Goal: Check status

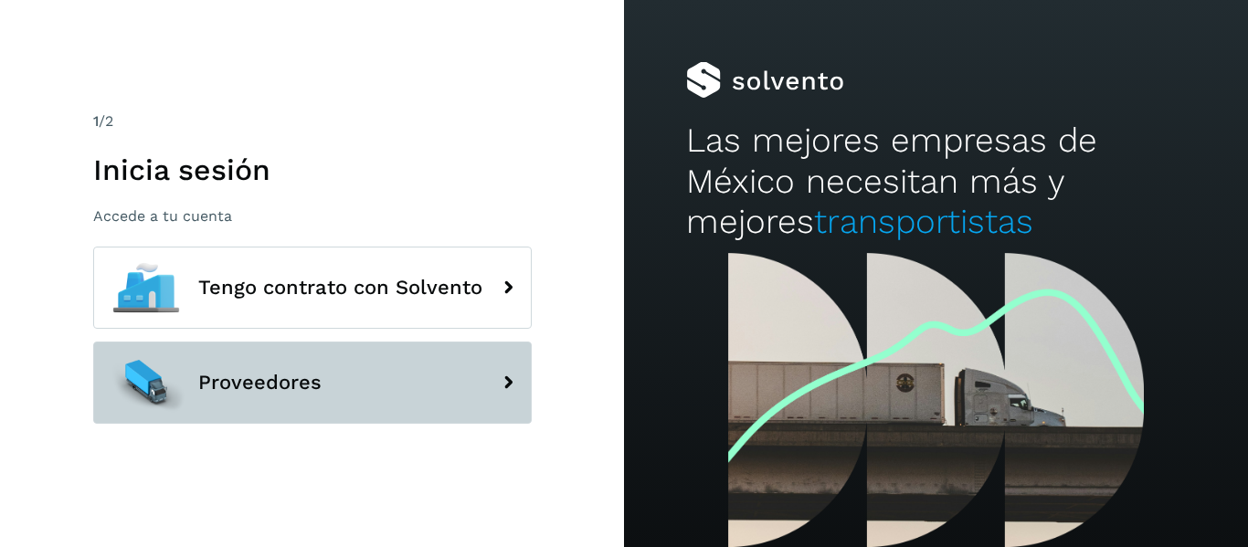
click at [312, 390] on span "Proveedores" at bounding box center [259, 383] width 123 height 22
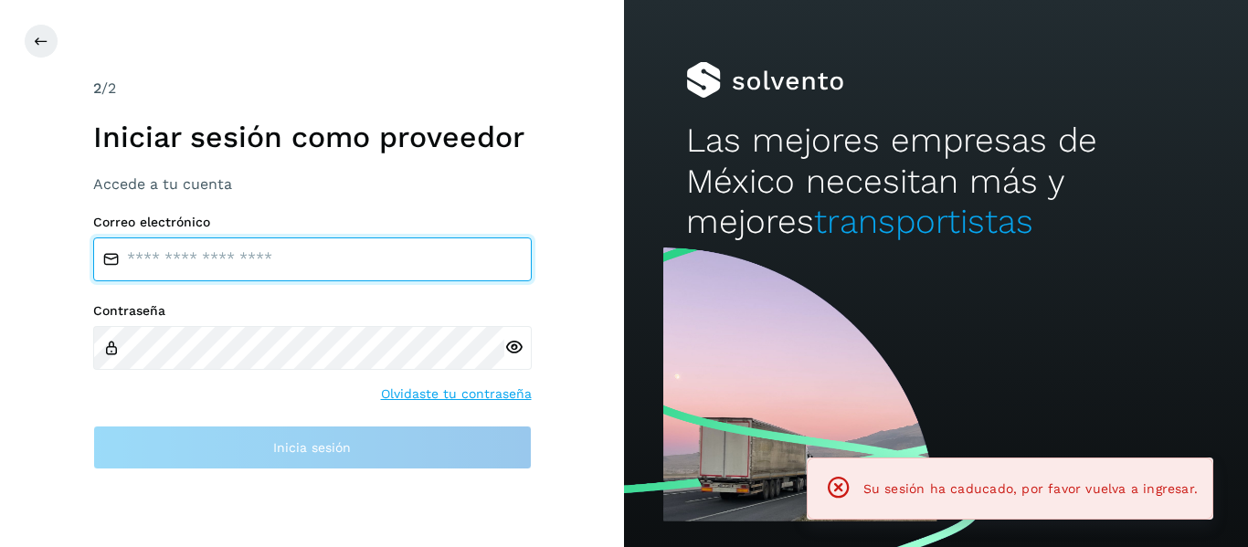
click at [226, 258] on input "email" at bounding box center [312, 260] width 439 height 44
type input "**********"
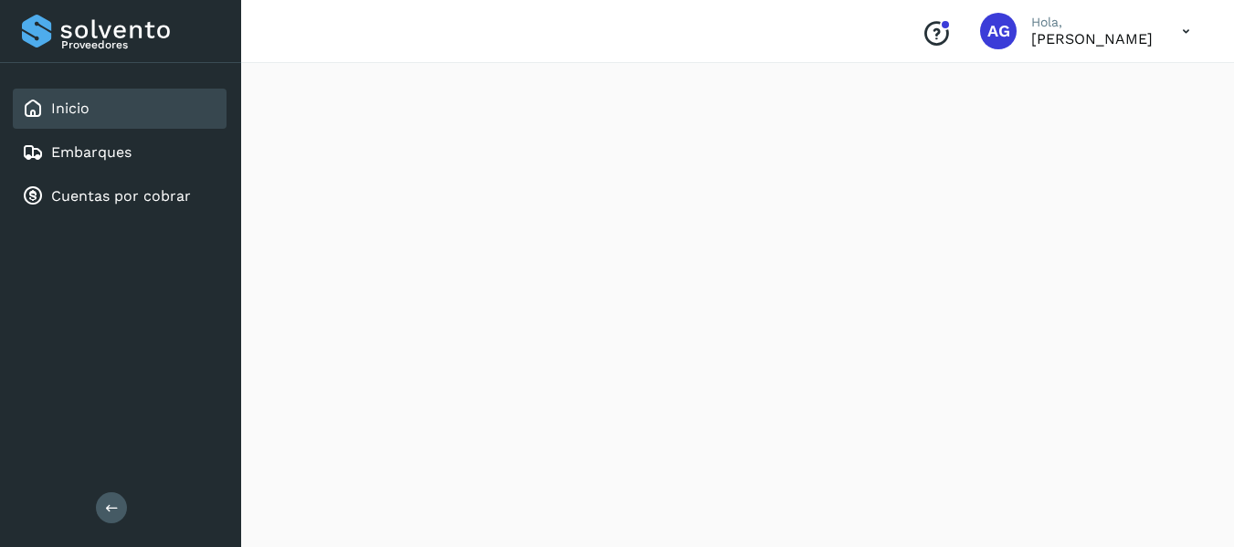
scroll to position [93, 0]
click at [182, 185] on div "Cuentas por cobrar" at bounding box center [120, 196] width 214 height 40
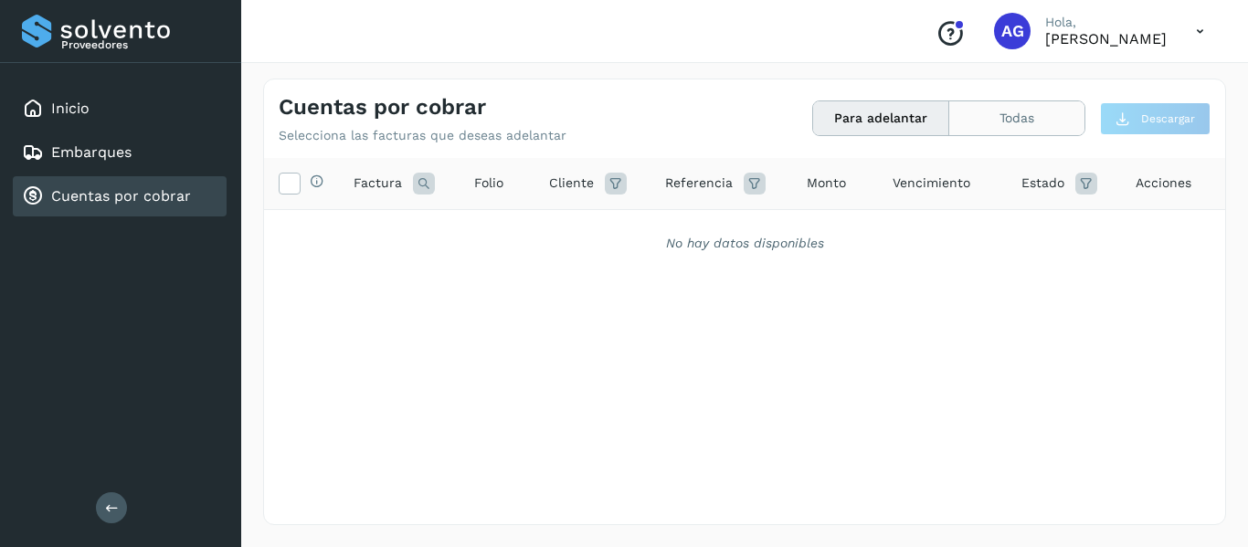
click at [1044, 132] on button "Todas" at bounding box center [1016, 118] width 135 height 34
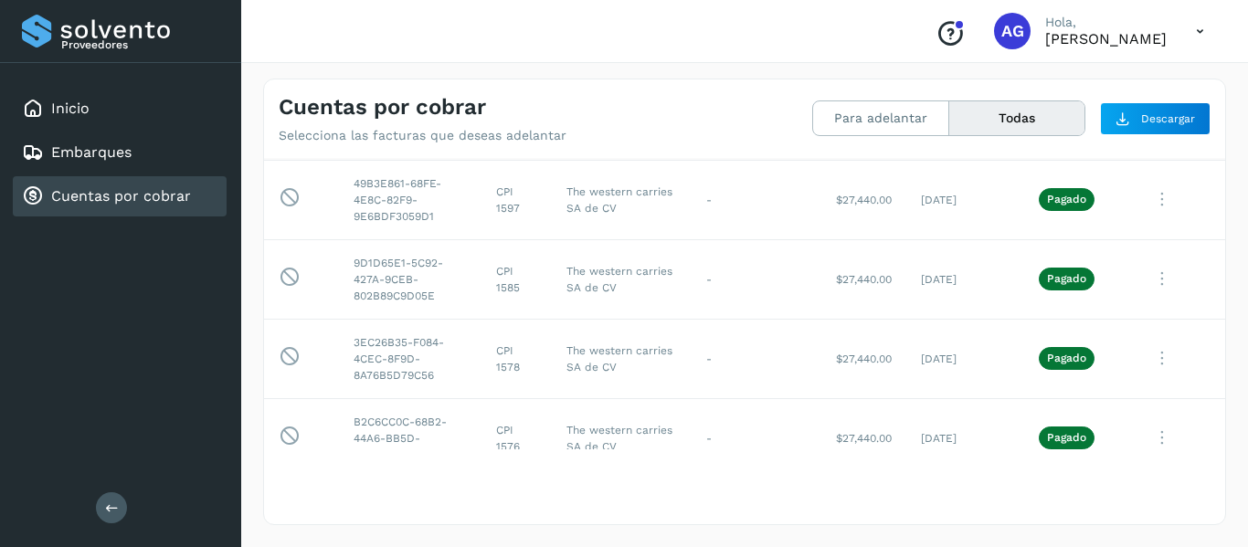
scroll to position [49, 0]
drag, startPoint x: 920, startPoint y: 207, endPoint x: 945, endPoint y: 204, distance: 24.9
click at [945, 204] on td "[DATE]" at bounding box center [965, 199] width 118 height 79
drag, startPoint x: 915, startPoint y: 279, endPoint x: 938, endPoint y: 285, distance: 23.7
click at [938, 285] on td "[DATE]" at bounding box center [965, 278] width 118 height 79
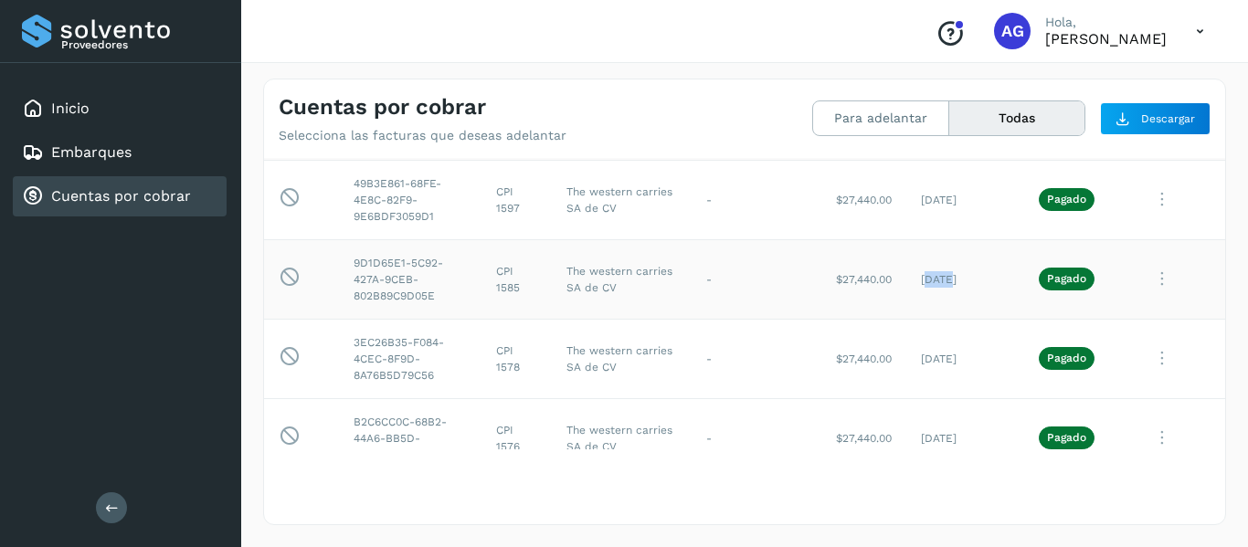
scroll to position [0, 0]
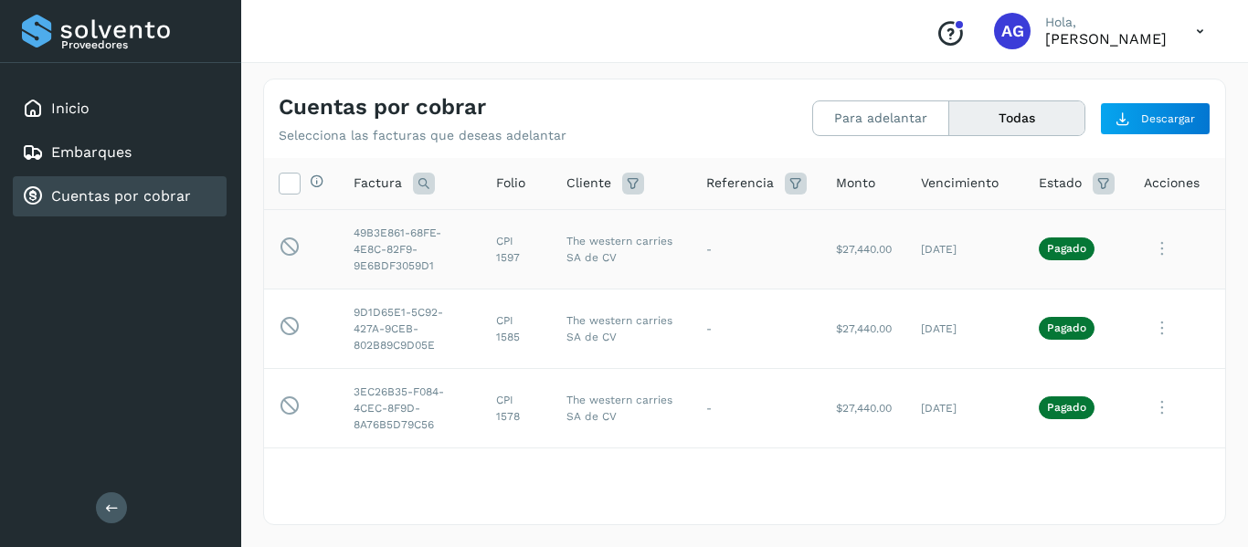
click at [661, 250] on td "The western carries SA de CV" at bounding box center [622, 248] width 140 height 79
click at [1054, 250] on p "Pagado" at bounding box center [1066, 248] width 39 height 13
click at [1148, 251] on icon at bounding box center [1162, 248] width 37 height 37
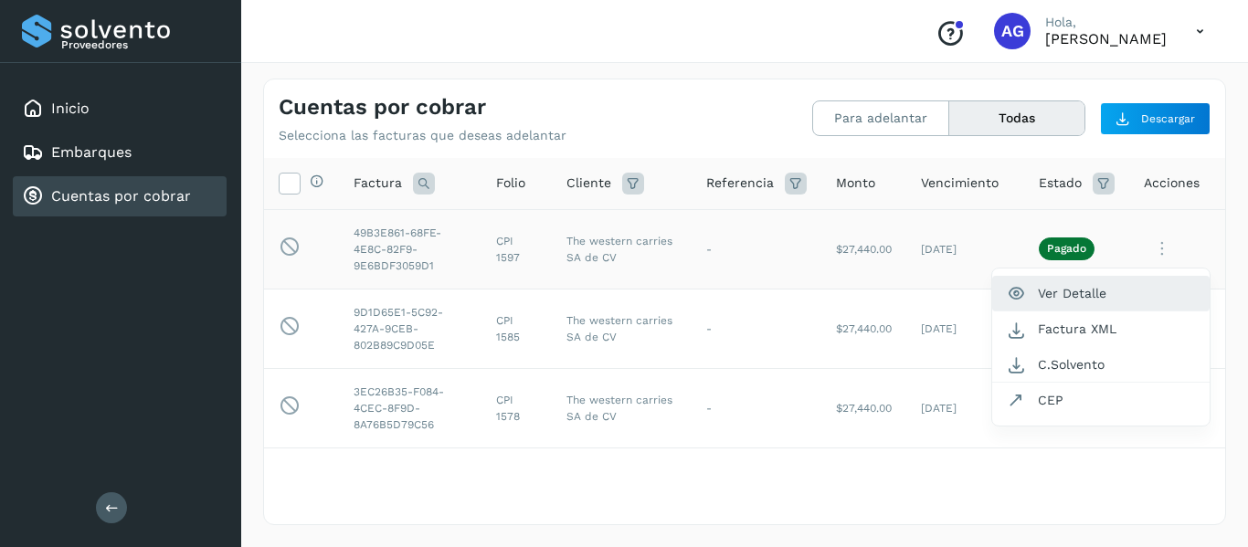
click at [1048, 292] on button "Ver Detalle" at bounding box center [1100, 294] width 217 height 36
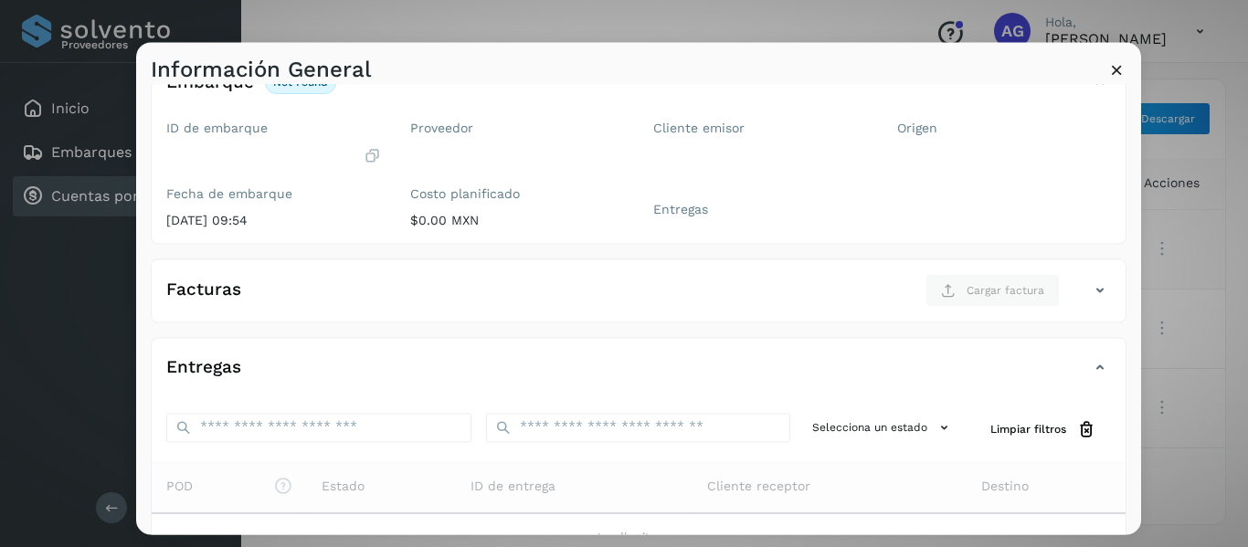
scroll to position [112, 0]
drag, startPoint x: 166, startPoint y: 218, endPoint x: 212, endPoint y: 222, distance: 45.8
click at [212, 222] on p "[DATE] 09:54" at bounding box center [273, 221] width 215 height 16
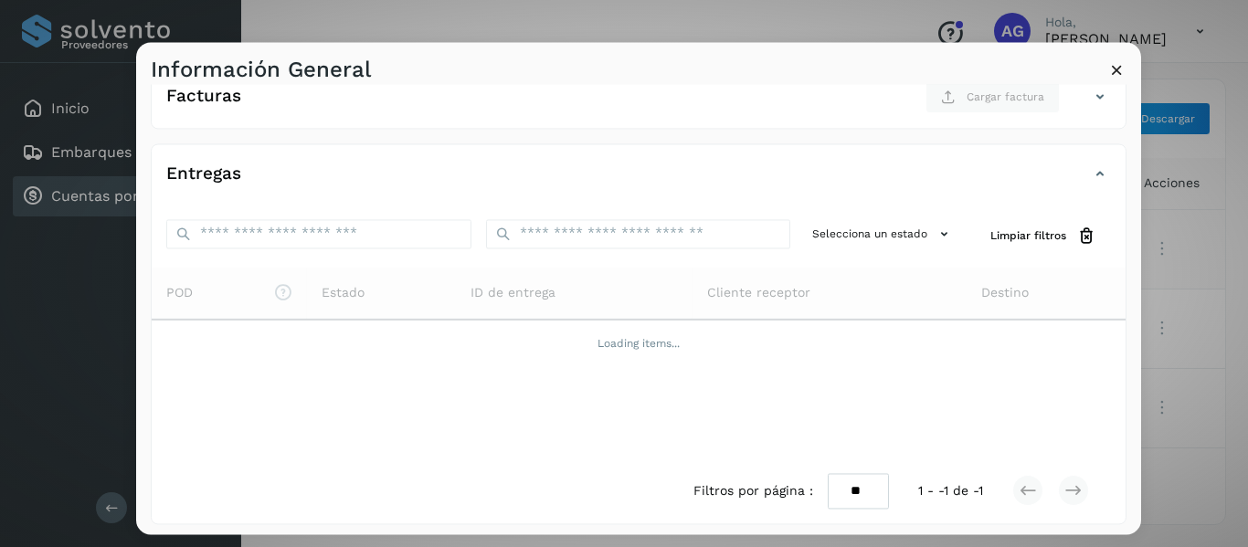
scroll to position [310, 0]
click at [1119, 78] on icon at bounding box center [1116, 69] width 19 height 19
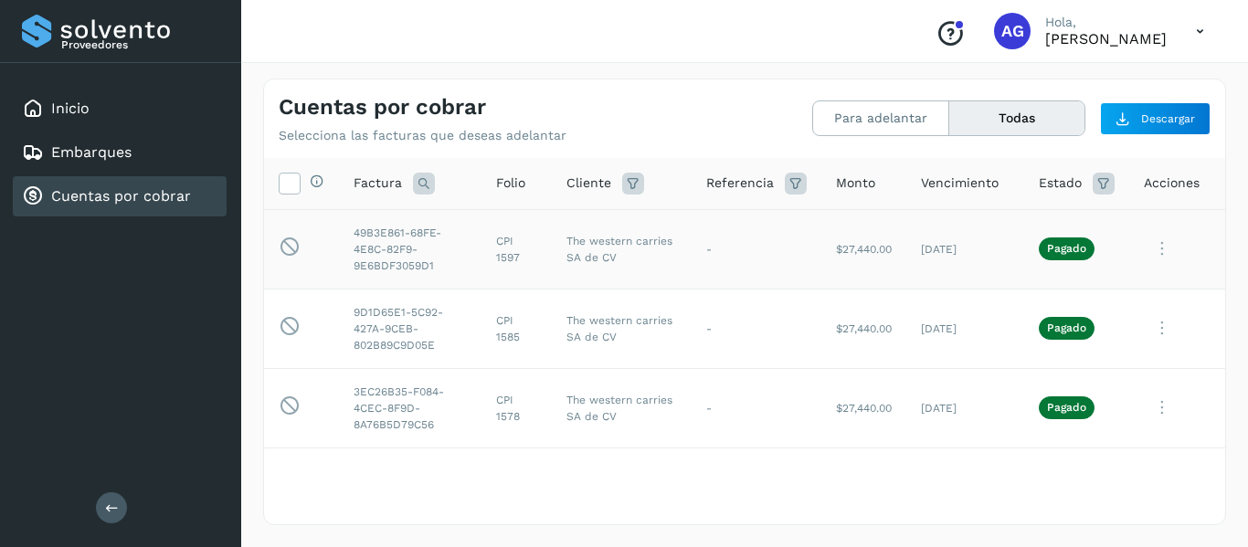
click at [440, 260] on td "49B3E861-68FE-4E8C-82F9-9E6BDF3059D1" at bounding box center [410, 248] width 143 height 79
click at [697, 247] on td "-" at bounding box center [757, 248] width 130 height 79
click at [501, 252] on td "CPI 1597" at bounding box center [517, 248] width 70 height 79
click at [580, 280] on td "The western carries SA de CV" at bounding box center [622, 248] width 140 height 79
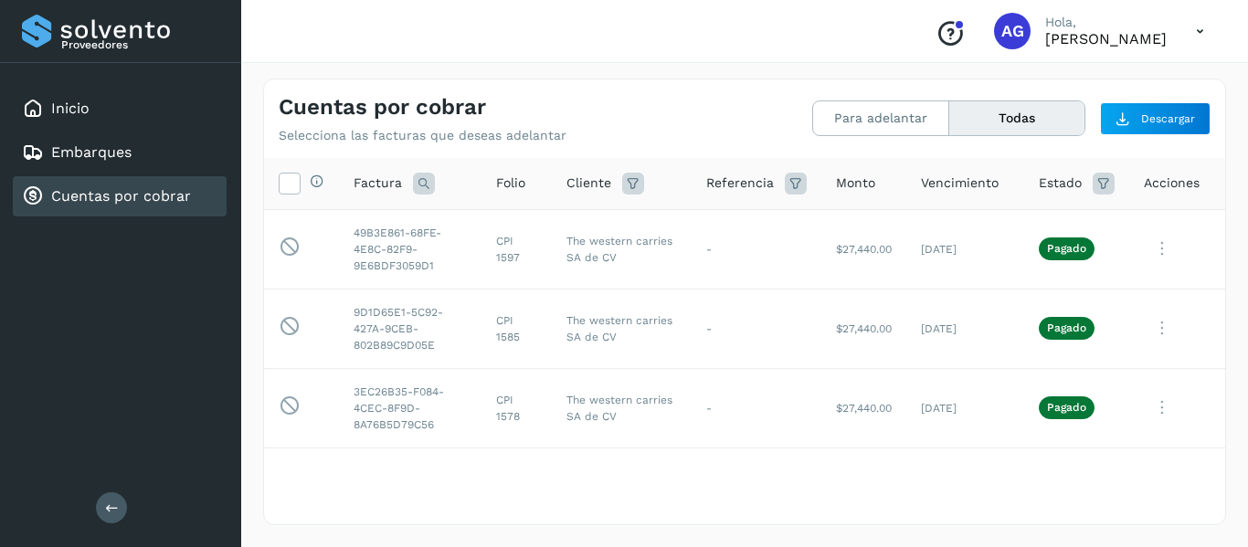
click at [1154, 253] on icon at bounding box center [1162, 248] width 37 height 37
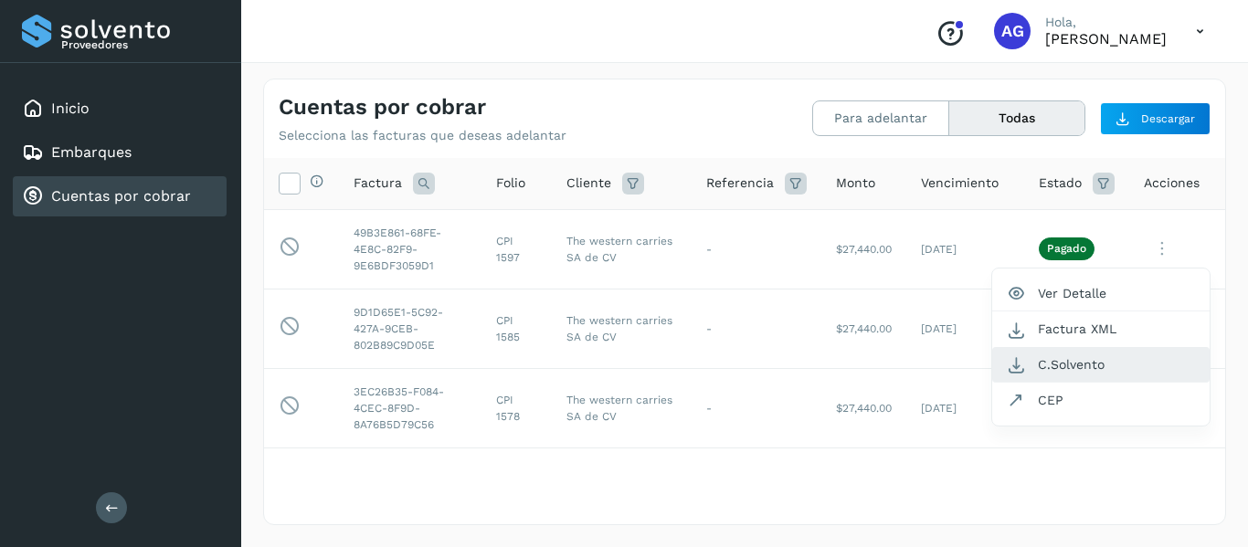
click at [1076, 373] on button "C.Solvento" at bounding box center [1100, 365] width 217 height 36
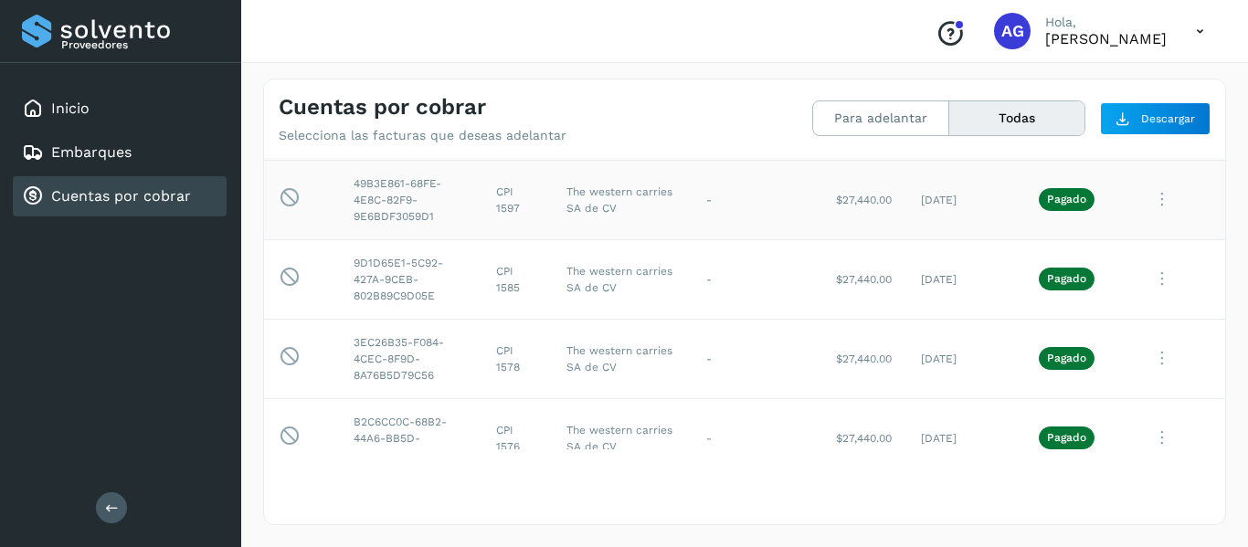
scroll to position [0, 0]
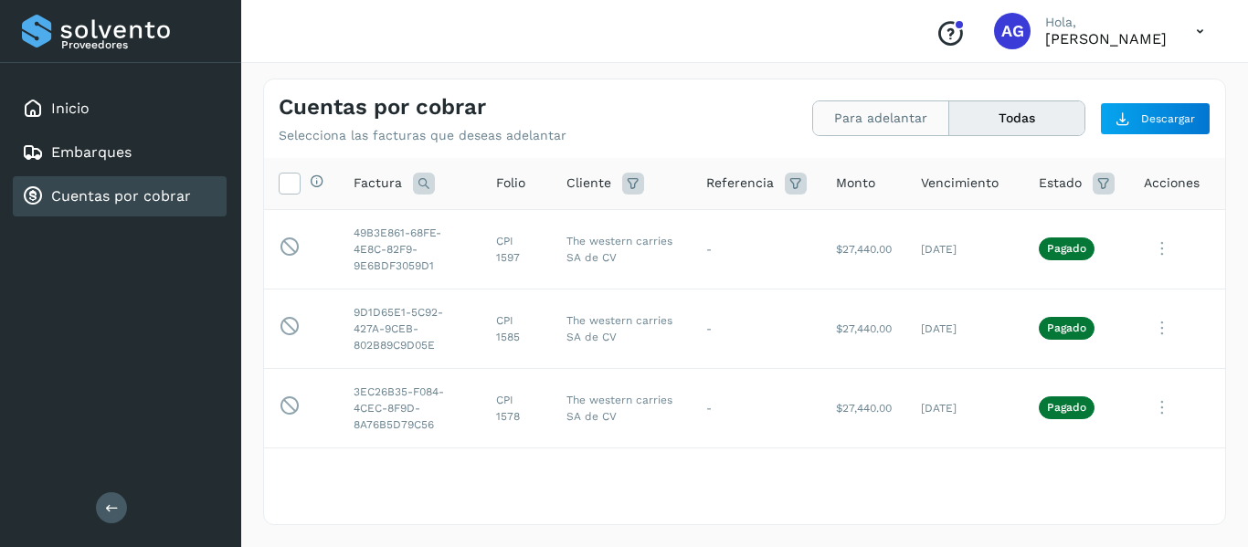
click at [839, 119] on button "Para adelantar" at bounding box center [881, 118] width 136 height 34
